Goal: Task Accomplishment & Management: Manage account settings

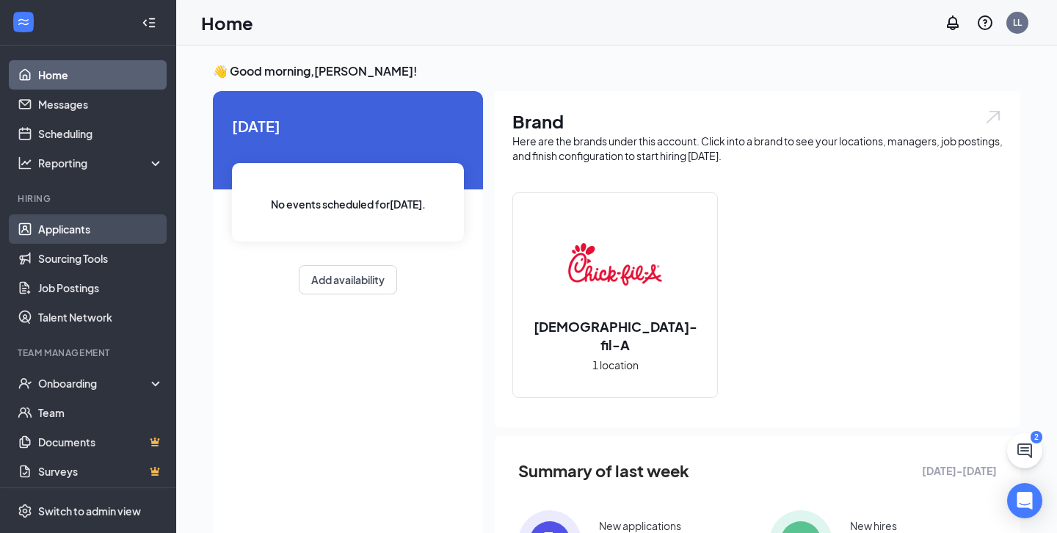
click at [121, 230] on link "Applicants" at bounding box center [100, 228] width 125 height 29
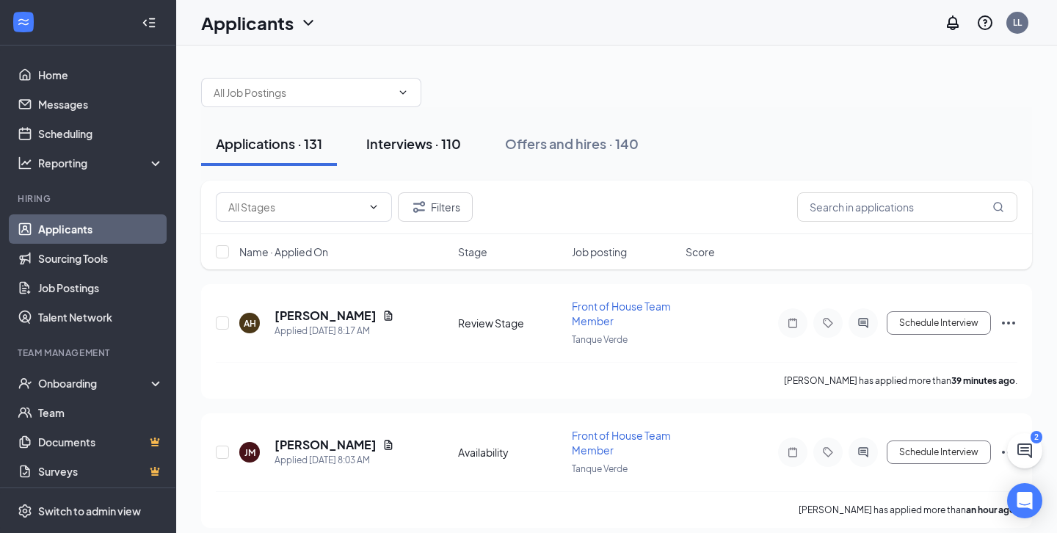
click at [448, 151] on div "Interviews · 110" at bounding box center [413, 143] width 95 height 18
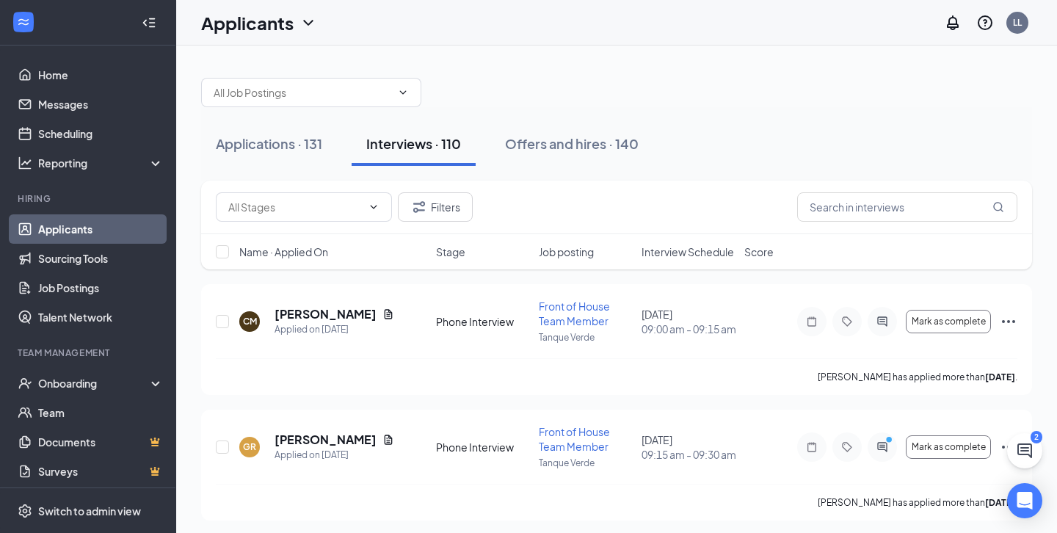
click at [667, 250] on span "Interview Schedule" at bounding box center [687, 251] width 92 height 15
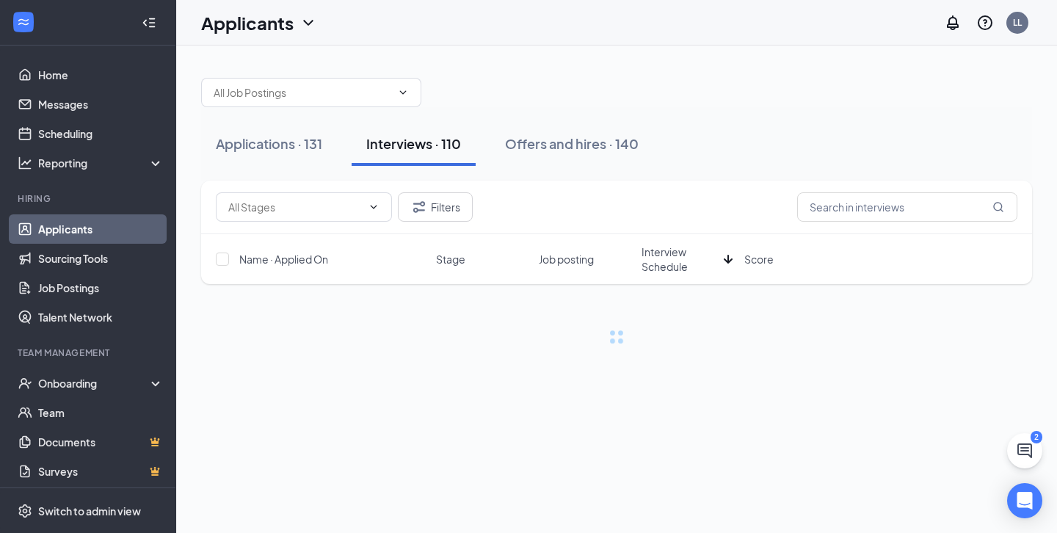
click at [667, 250] on span "Interview Schedule" at bounding box center [679, 258] width 76 height 29
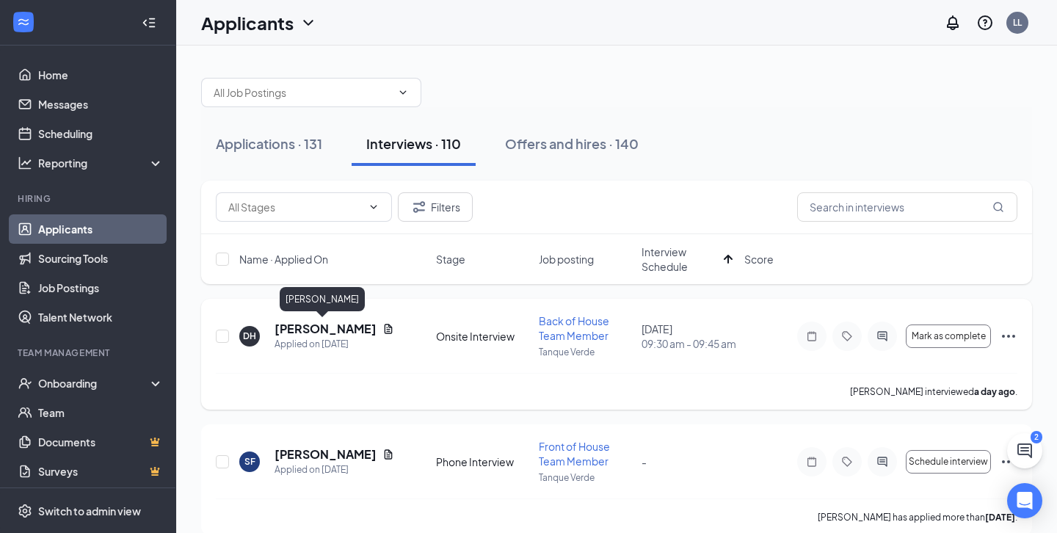
click at [333, 330] on h5 "[PERSON_NAME]" at bounding box center [325, 329] width 102 height 16
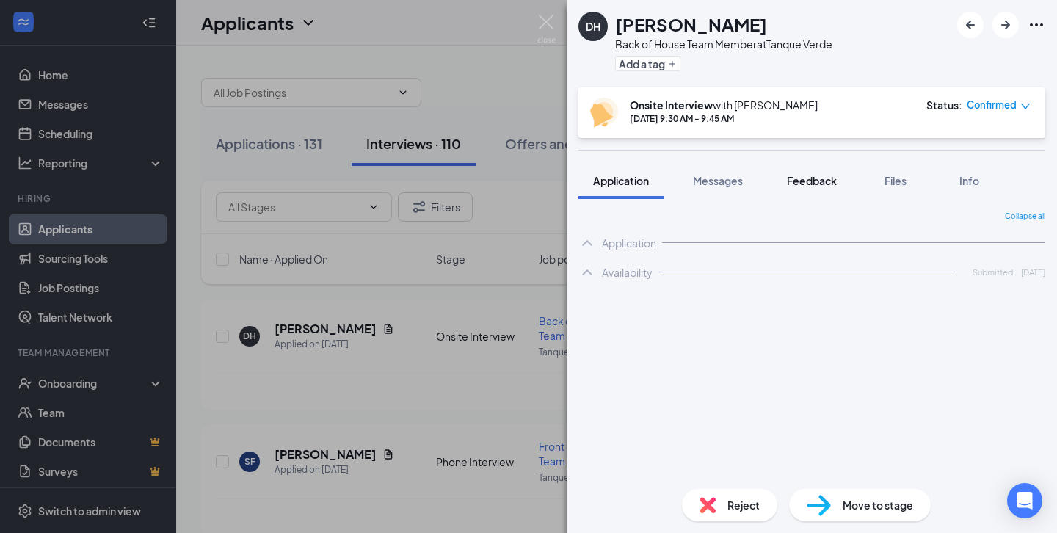
click at [809, 178] on span "Feedback" at bounding box center [812, 180] width 50 height 13
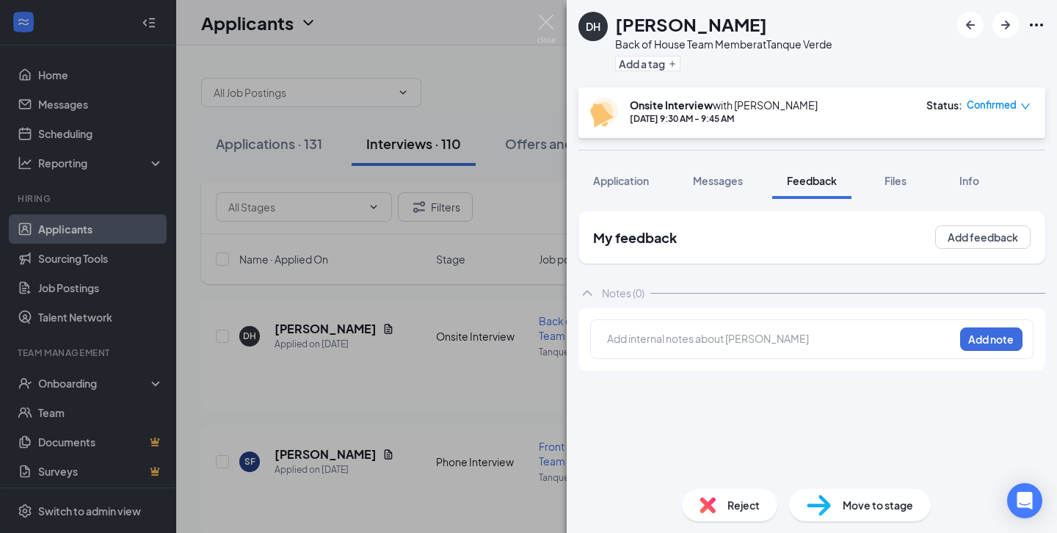
click at [716, 345] on div at bounding box center [781, 338] width 346 height 15
click at [748, 346] on button "Add note" at bounding box center [718, 338] width 59 height 23
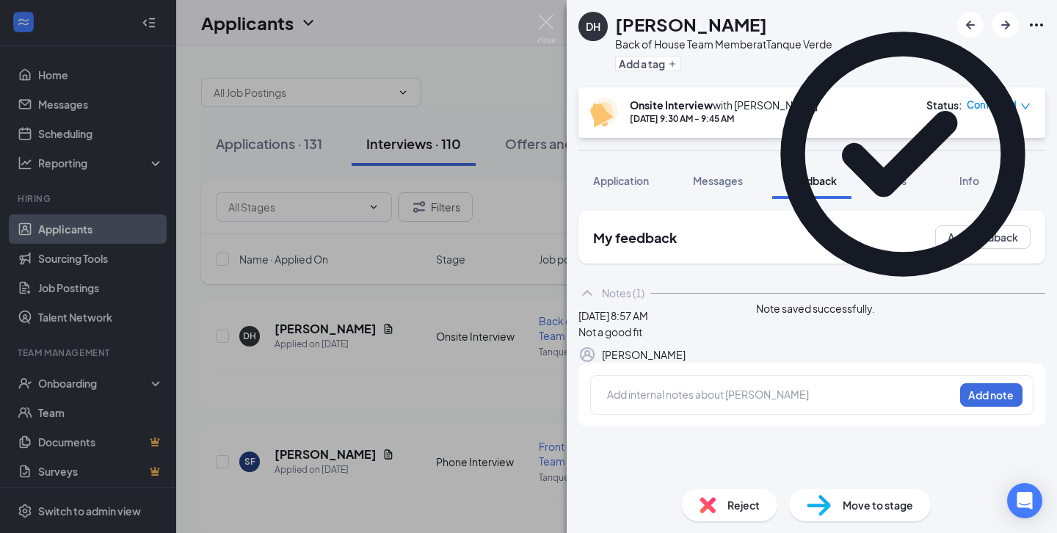
click at [730, 499] on span "Reject" at bounding box center [743, 505] width 32 height 16
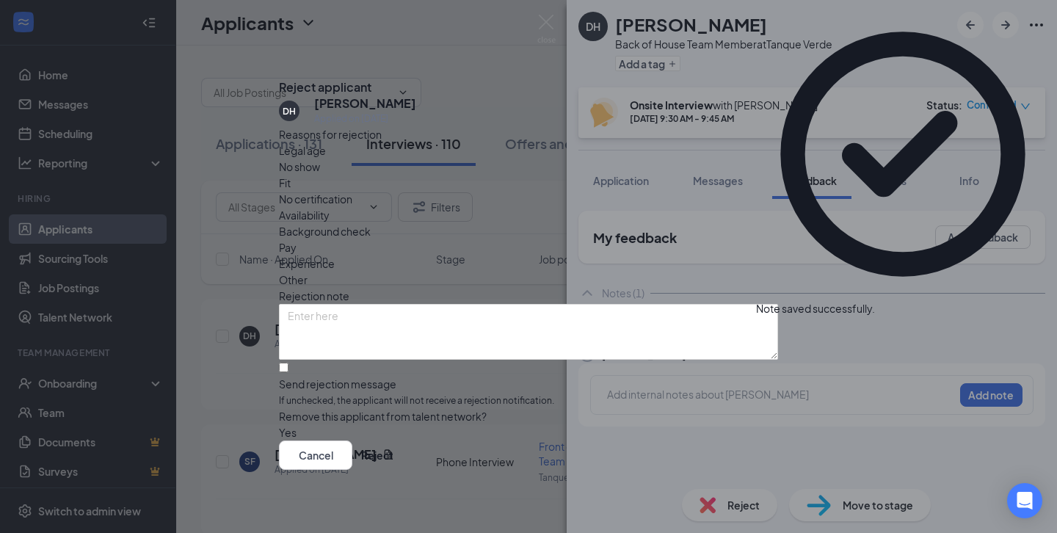
click at [563, 394] on span "If unchecked, the applicant will not receive a rejection notification." at bounding box center [528, 401] width 499 height 14
click at [288, 363] on input "Send rejection message If unchecked, the applicant will not receive a rejection…" at bounding box center [284, 368] width 10 height 10
checkbox input "true"
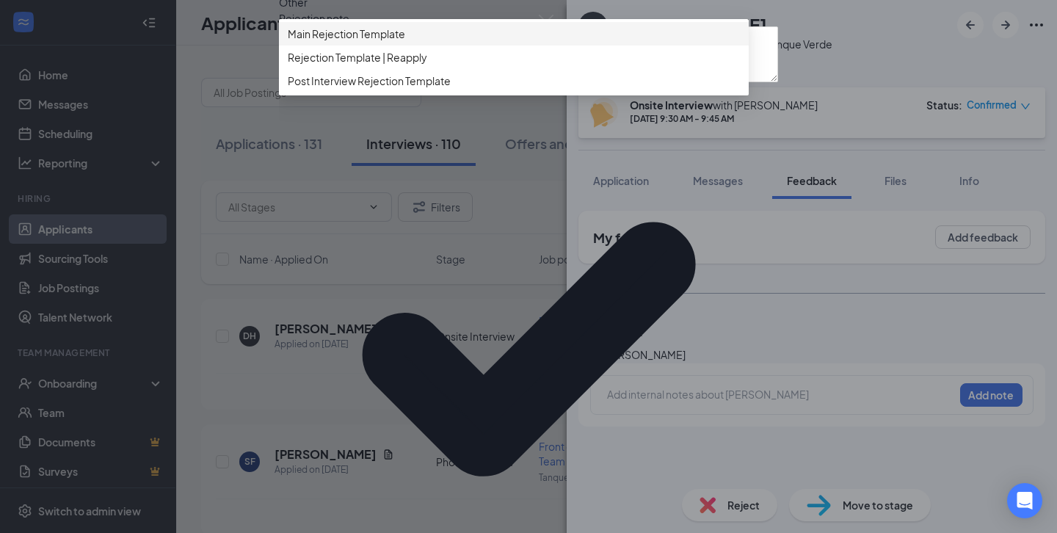
click at [629, 42] on span "Main Rejection Template" at bounding box center [514, 34] width 452 height 16
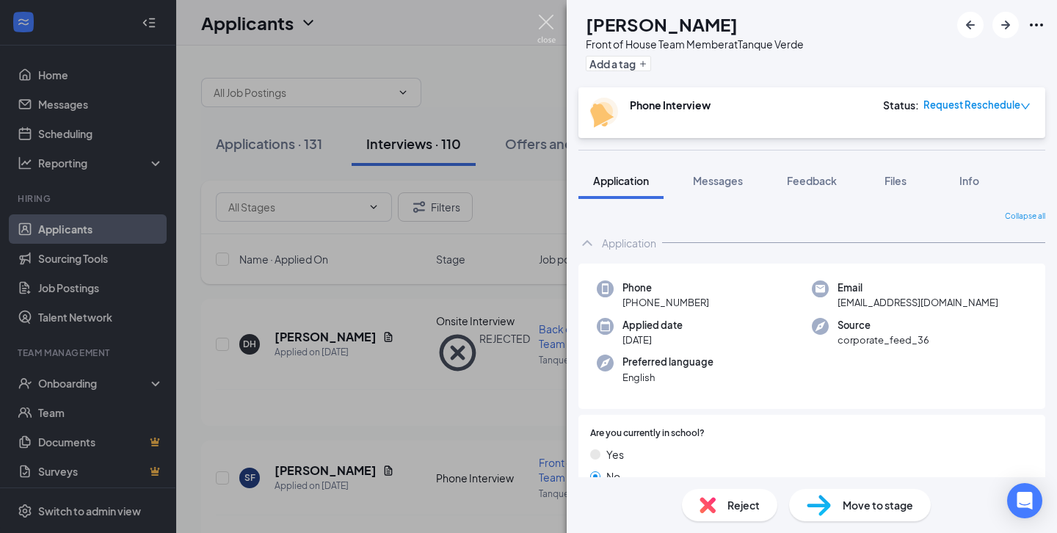
click at [549, 24] on img at bounding box center [546, 29] width 18 height 29
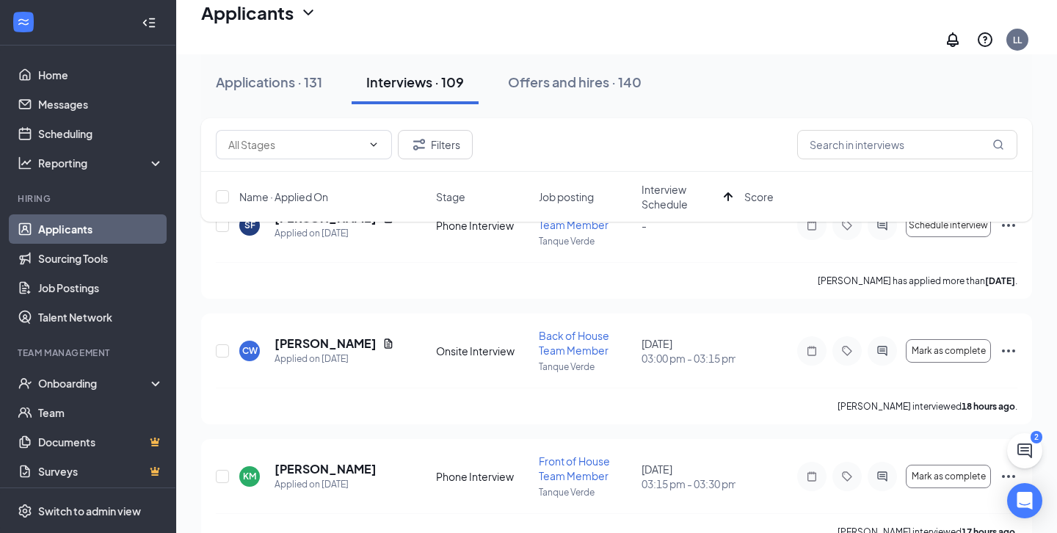
scroll to position [124, 0]
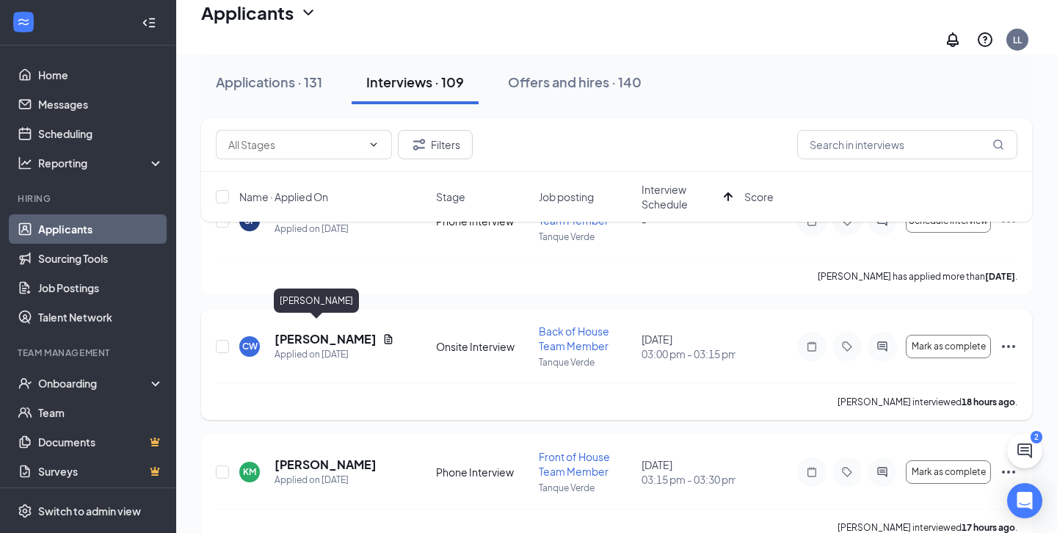
click at [317, 331] on h5 "[PERSON_NAME]" at bounding box center [325, 339] width 102 height 16
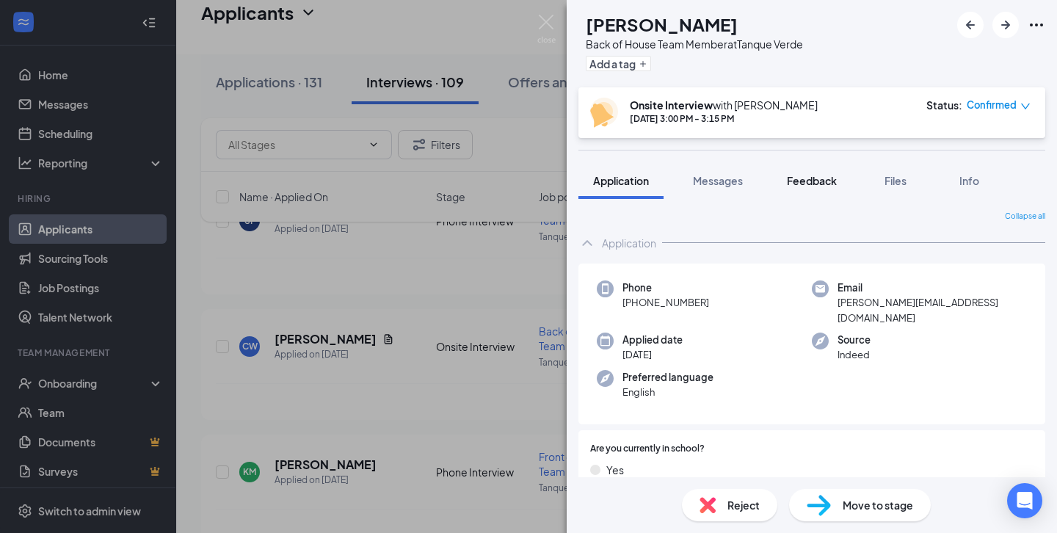
click at [796, 178] on span "Feedback" at bounding box center [812, 180] width 50 height 13
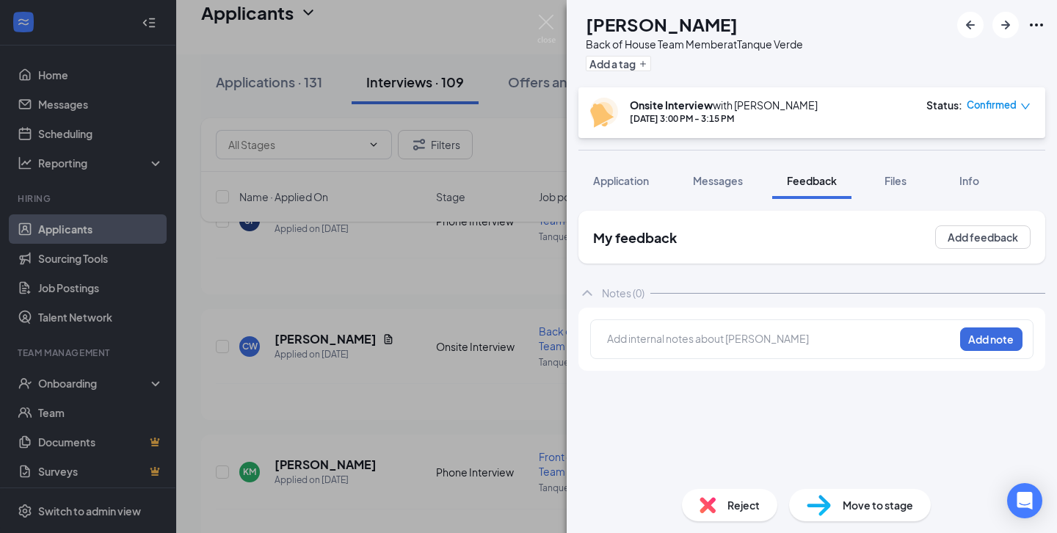
click at [747, 336] on div at bounding box center [781, 338] width 346 height 15
click at [748, 346] on button "Add note" at bounding box center [718, 338] width 59 height 23
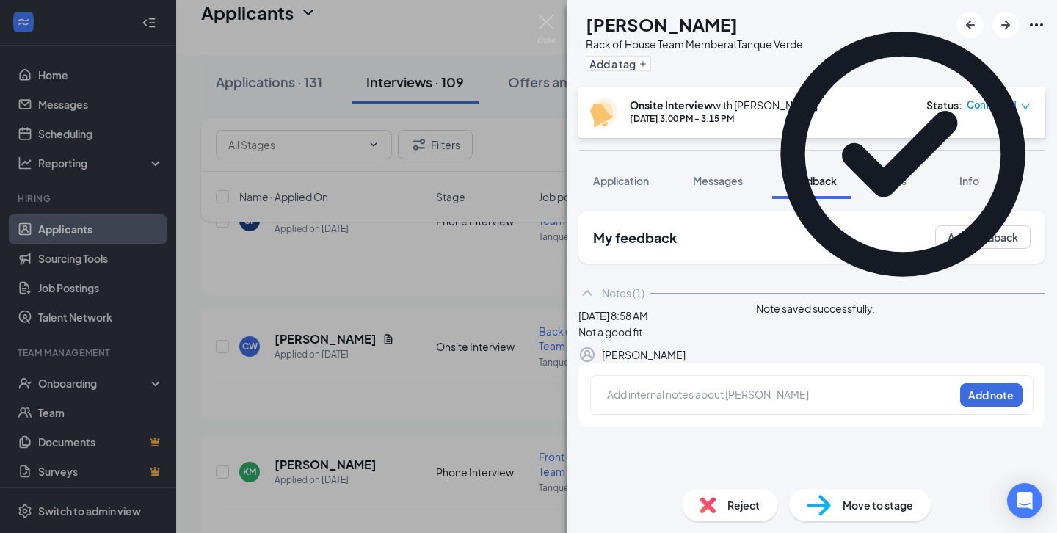
click at [730, 506] on span "Reject" at bounding box center [743, 505] width 32 height 16
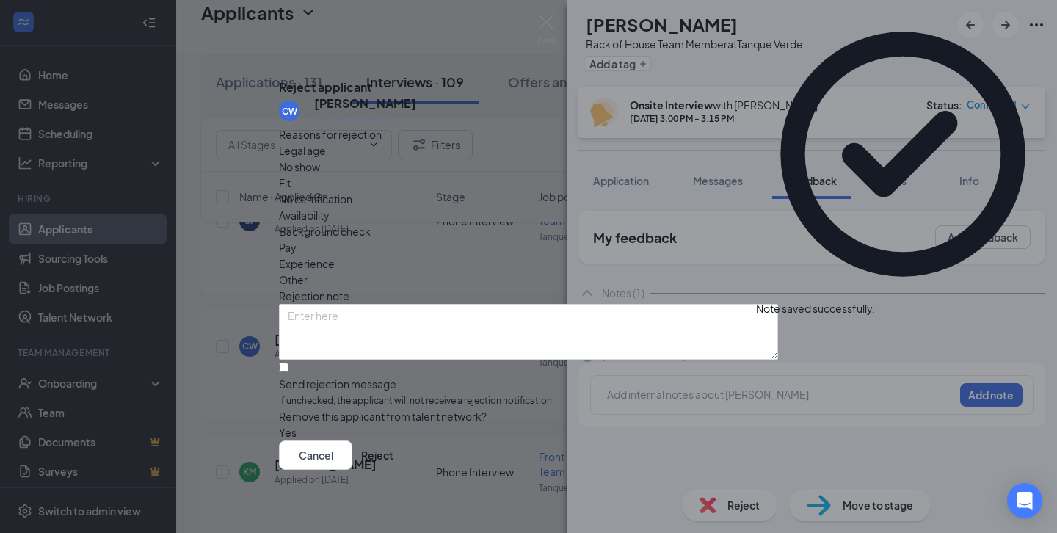
click at [614, 394] on span "If unchecked, the applicant will not receive a rejection notification." at bounding box center [528, 401] width 499 height 14
click at [288, 365] on input "Send rejection message If unchecked, the applicant will not receive a rejection…" at bounding box center [284, 368] width 10 height 10
checkbox input "true"
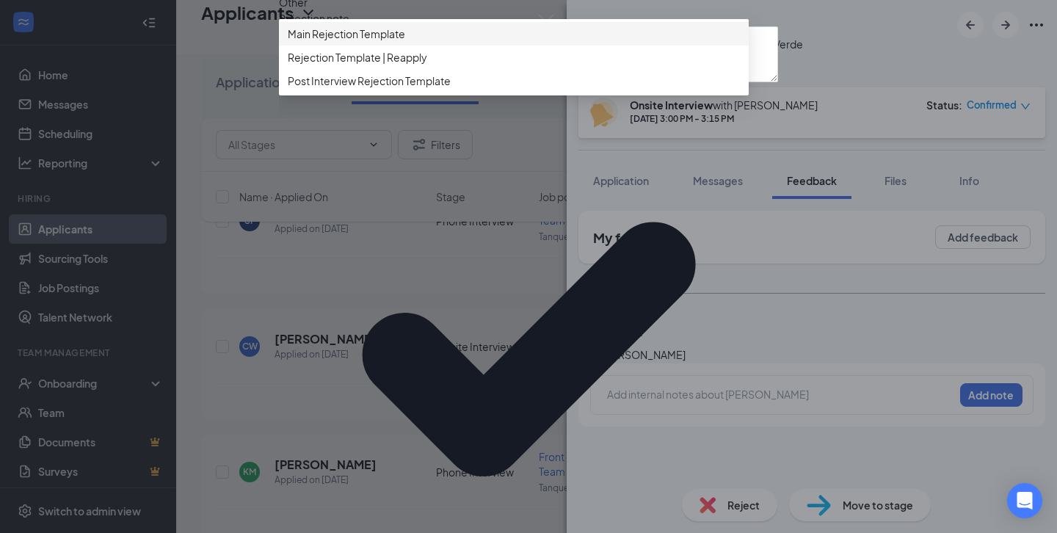
click at [561, 46] on div "Main Rejection Template" at bounding box center [514, 33] width 470 height 23
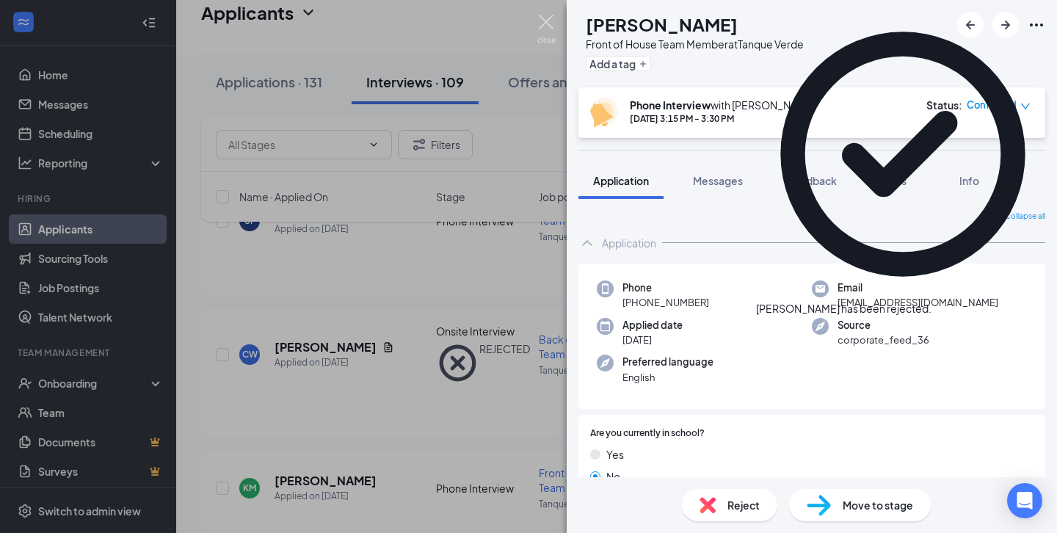
click at [553, 21] on img at bounding box center [546, 29] width 18 height 29
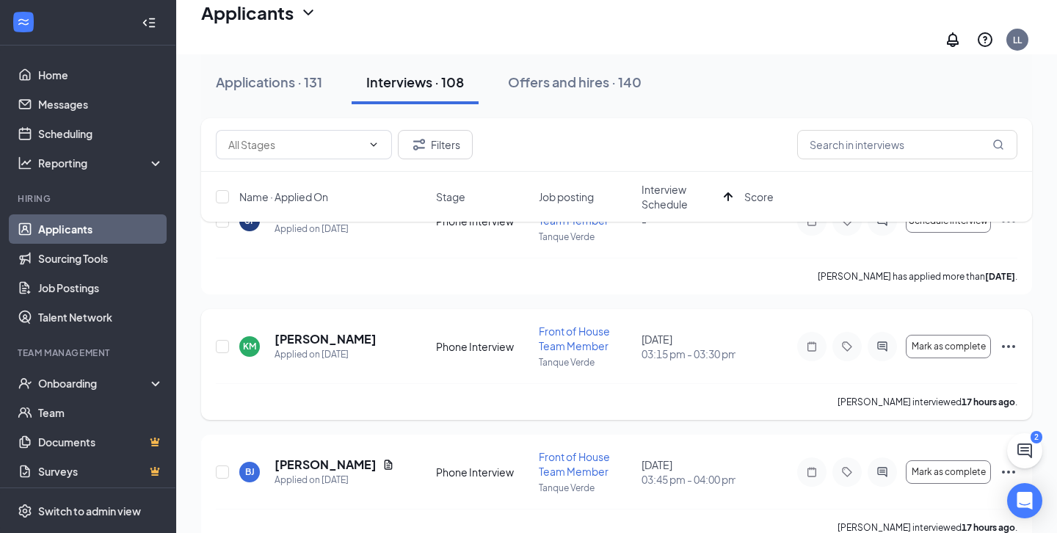
click at [1021, 341] on div "KM [PERSON_NAME] Applied on [DATE] Phone Interview Front of House Team Member T…" at bounding box center [616, 364] width 831 height 111
click at [1010, 338] on icon "Ellipses" at bounding box center [1009, 347] width 18 height 18
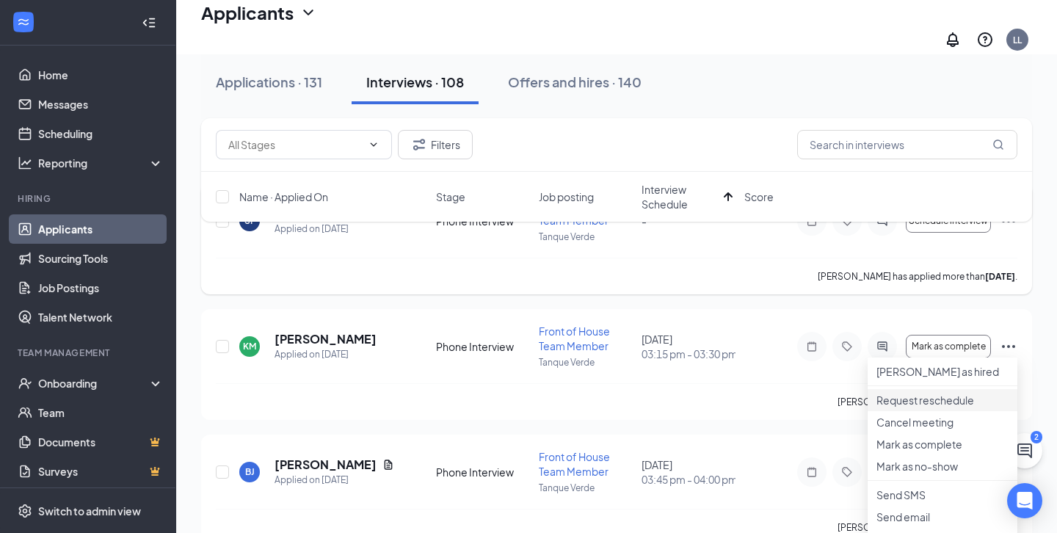
click at [946, 407] on p "Request reschedule" at bounding box center [942, 400] width 132 height 15
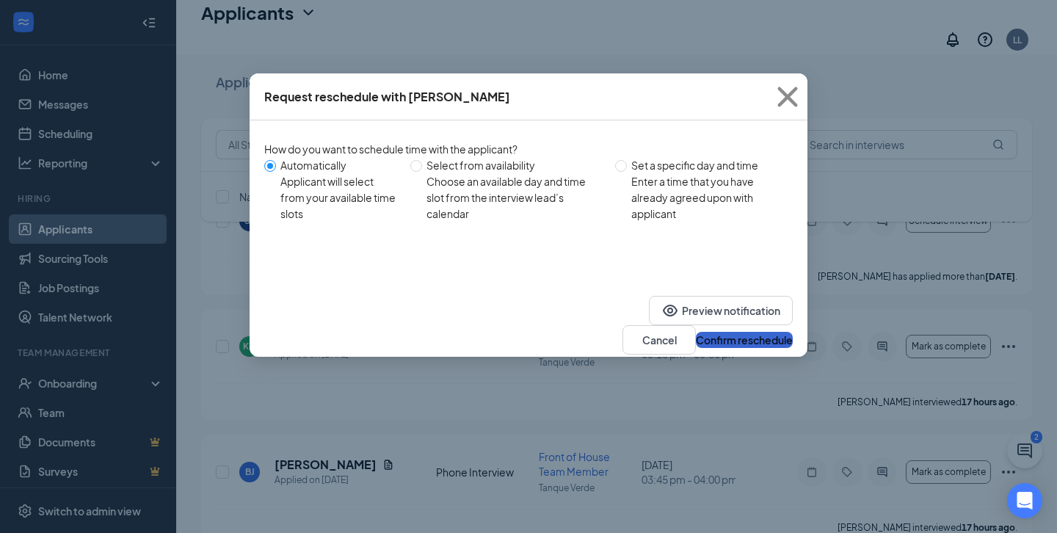
click at [729, 335] on button "Confirm reschedule" at bounding box center [744, 340] width 97 height 16
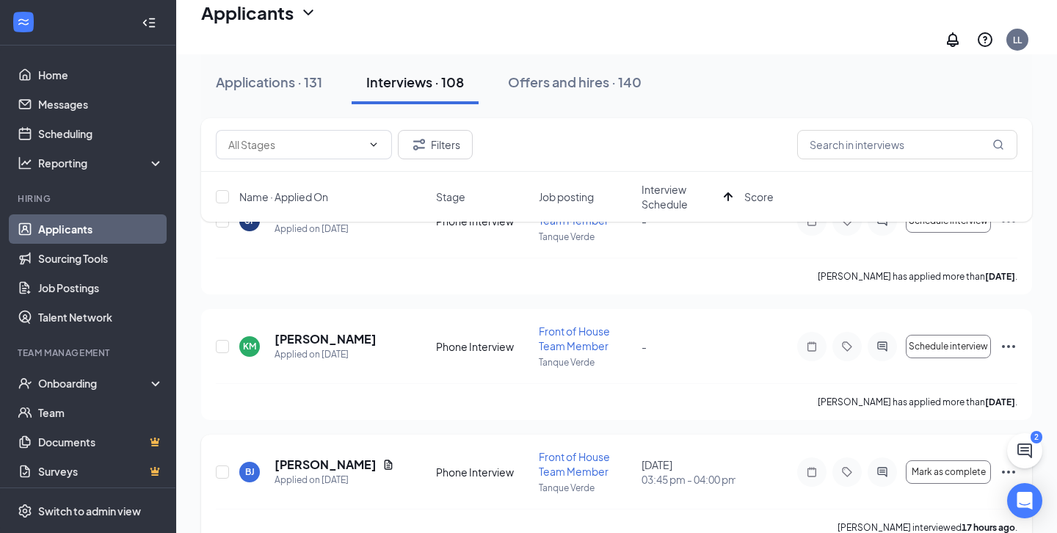
click at [1002, 470] on icon "Ellipses" at bounding box center [1008, 471] width 13 height 3
click at [944, 528] on p "Request reschedule" at bounding box center [942, 525] width 132 height 15
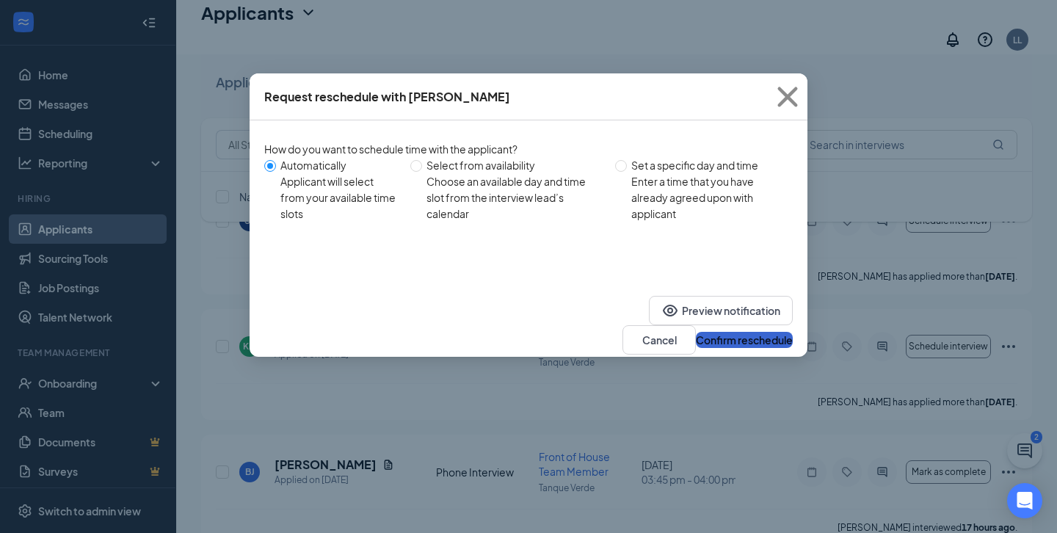
click at [753, 333] on button "Confirm reschedule" at bounding box center [744, 340] width 97 height 16
